Goal: Navigation & Orientation: Go to known website

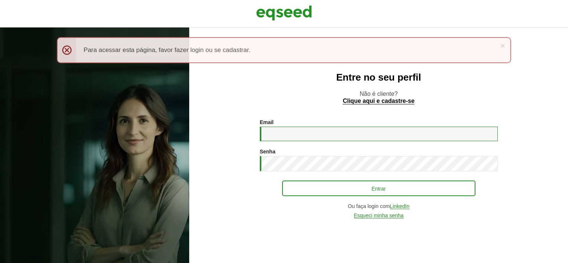
type input "**********"
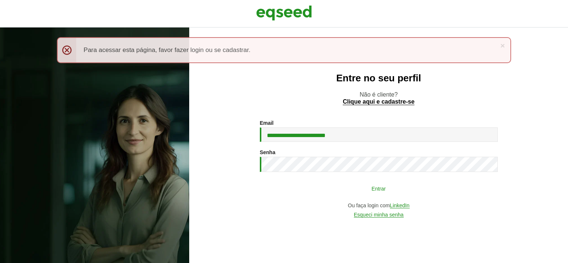
click at [342, 186] on button "Entrar" at bounding box center [378, 188] width 193 height 14
